Goal: Navigation & Orientation: Find specific page/section

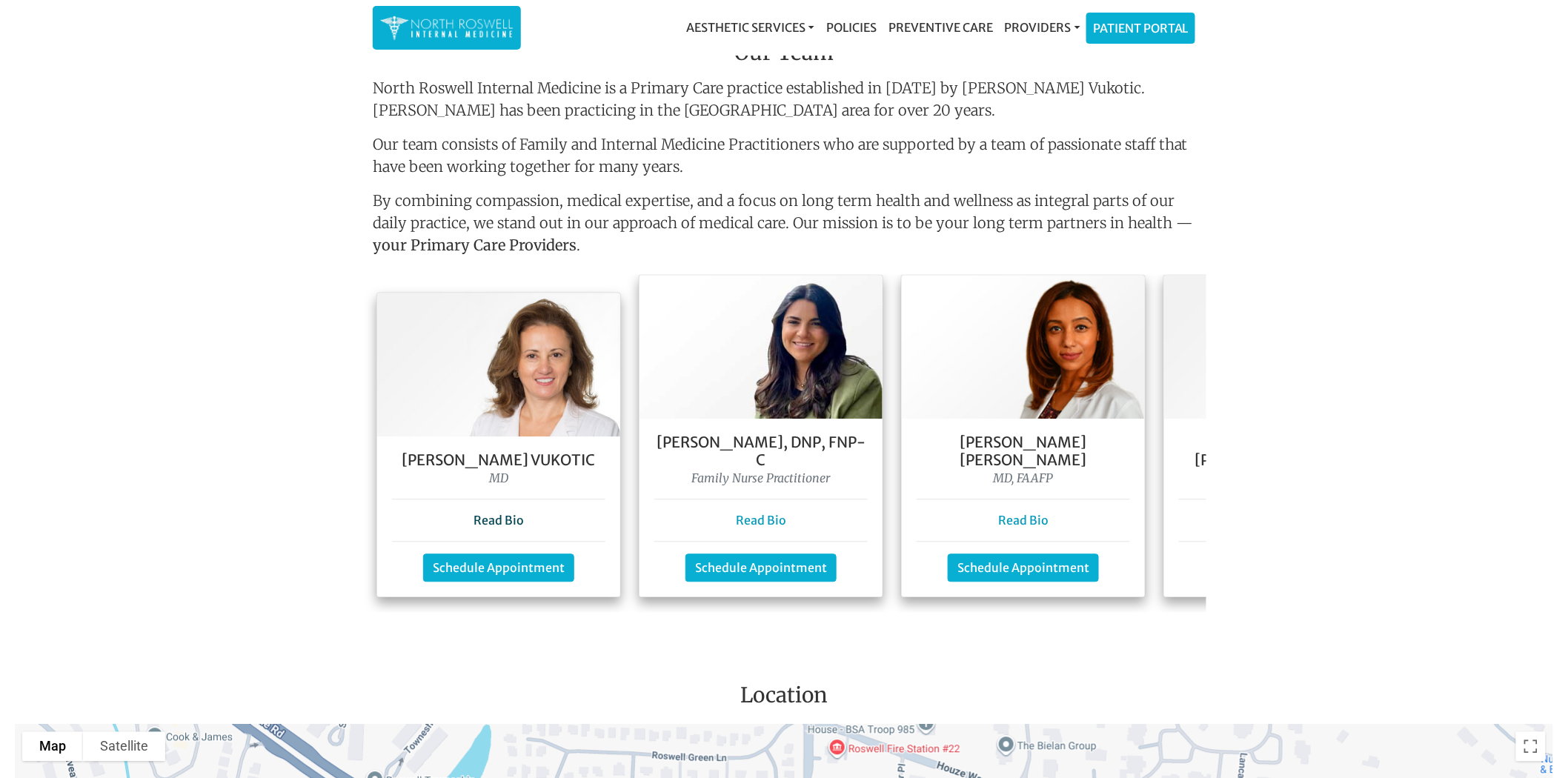
click at [502, 514] on link "Read Bio" at bounding box center [498, 521] width 50 height 15
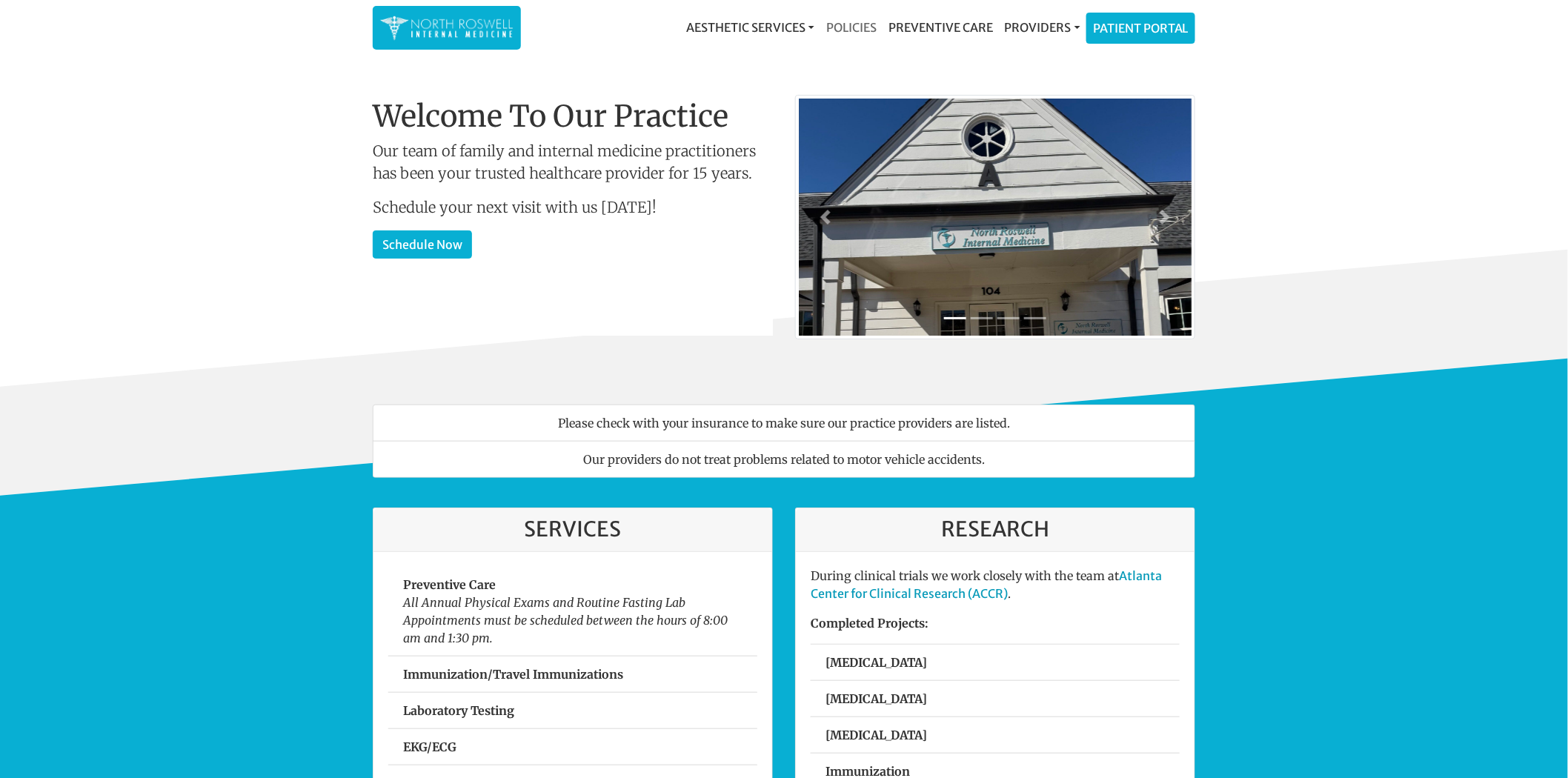
click at [867, 25] on link "Policies" at bounding box center [851, 27] width 62 height 30
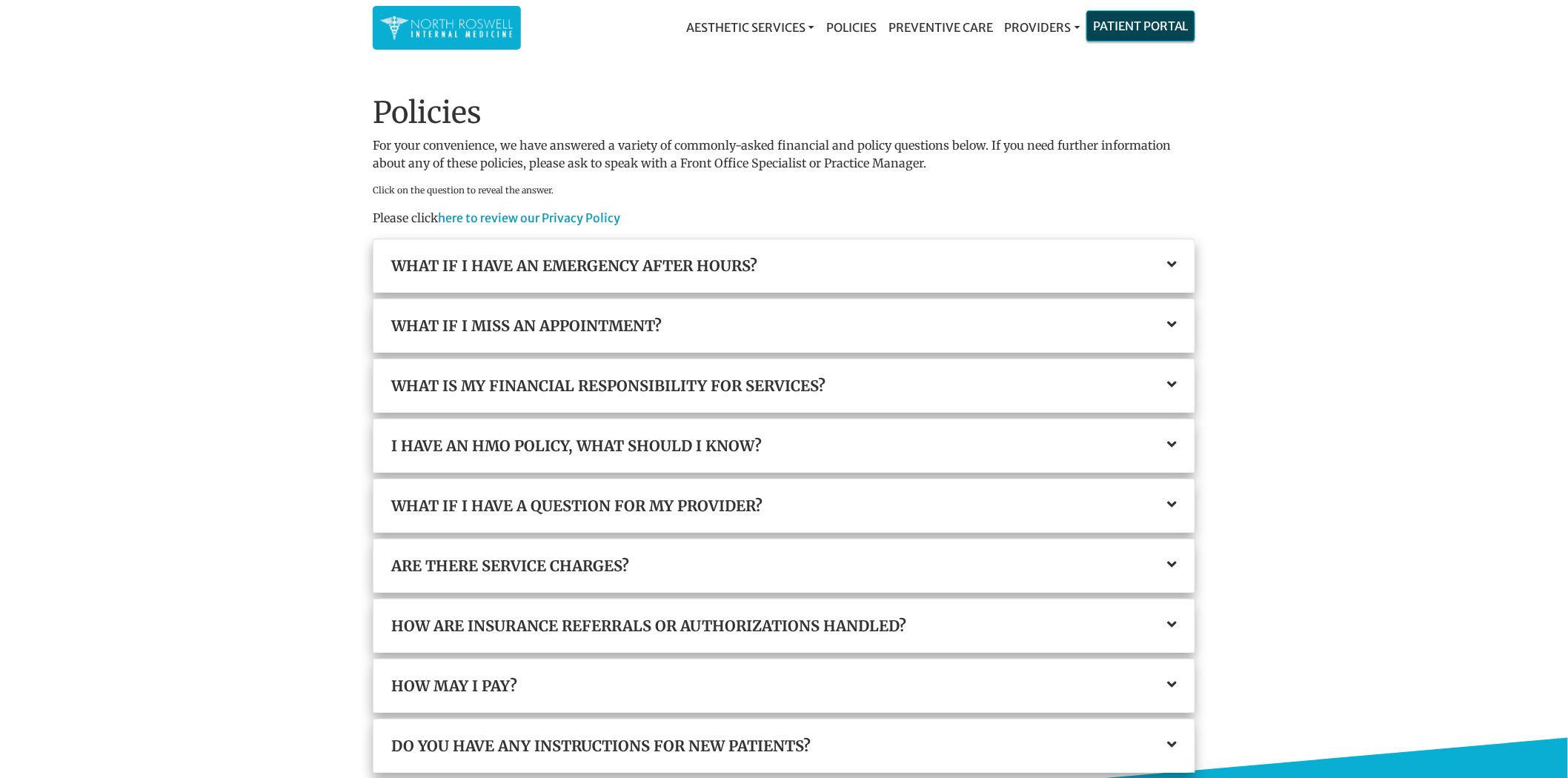
click at [1103, 31] on link "Patient Portal" at bounding box center [1141, 26] width 107 height 30
